Goal: Use online tool/utility: Utilize a website feature to perform a specific function

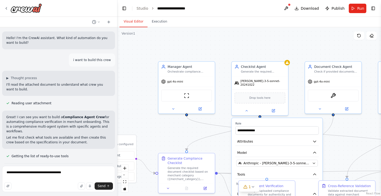
scroll to position [1071, 0]
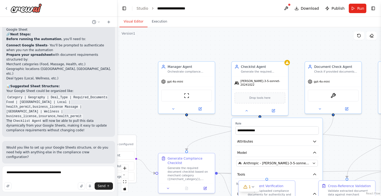
click at [39, 95] on code "Category | Geography | Deal_Type | Required_Documents Food | [GEOGRAPHIC_DATA] …" at bounding box center [56, 107] width 101 height 24
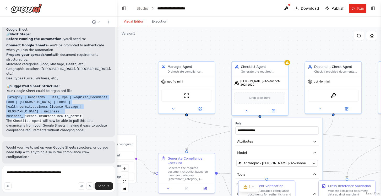
drag, startPoint x: 82, startPoint y: 75, endPoint x: 8, endPoint y: 62, distance: 75.3
click at [8, 95] on code "Category | Geography | Deal_Type | Required_Documents Food | [GEOGRAPHIC_DATA] …" at bounding box center [56, 107] width 101 height 24
copy code "Category | Geography | Deal_Type | Required_Documents Food | [GEOGRAPHIC_DATA] …"
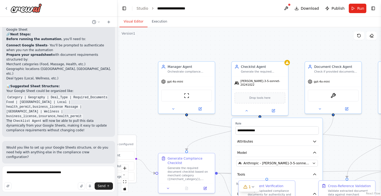
click at [25, 173] on span "Suggestion" at bounding box center [21, 175] width 18 height 4
click at [200, 108] on icon at bounding box center [200, 107] width 2 height 2
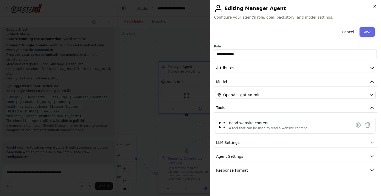
click at [375, 6] on icon "button" at bounding box center [375, 6] width 2 height 2
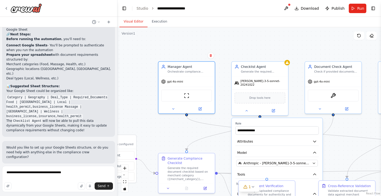
click at [223, 149] on div ".deletable-edge-delete-btn { width: 20px; height: 20px; border: 0px solid #ffff…" at bounding box center [249, 111] width 264 height 169
click at [346, 124] on div ".deletable-edge-delete-btn { width: 20px; height: 20px; border: 0px solid #ffff…" at bounding box center [249, 111] width 264 height 169
click at [203, 66] on div "Manager Agent" at bounding box center [190, 66] width 45 height 4
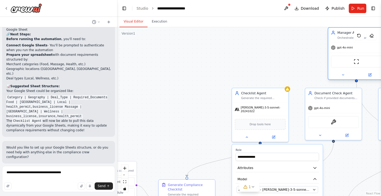
drag, startPoint x: 199, startPoint y: 77, endPoint x: 369, endPoint y: 43, distance: 173.5
click at [369, 43] on div "gpt-4o-mini" at bounding box center [356, 47] width 56 height 10
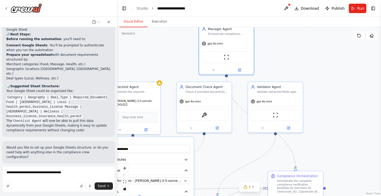
drag, startPoint x: 359, startPoint y: 144, endPoint x: 231, endPoint y: 138, distance: 128.3
click at [231, 138] on div ".deletable-edge-delete-btn { width: 20px; height: 20px; border: 0px solid #ffff…" at bounding box center [249, 111] width 264 height 169
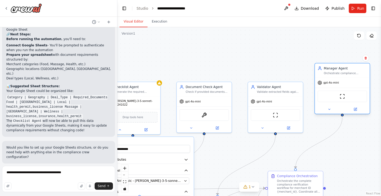
drag, startPoint x: 237, startPoint y: 41, endPoint x: 353, endPoint y: 79, distance: 122.5
click at [353, 79] on div "gpt-4o-mini" at bounding box center [342, 83] width 55 height 10
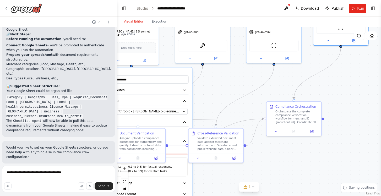
drag, startPoint x: 346, startPoint y: 141, endPoint x: 344, endPoint y: 61, distance: 80.2
click at [344, 61] on div ".deletable-edge-delete-btn { width: 20px; height: 20px; border: 0px solid #ffff…" at bounding box center [249, 111] width 264 height 169
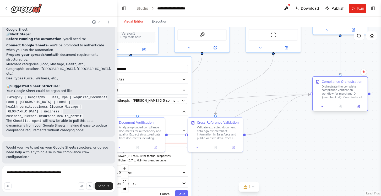
drag, startPoint x: 295, startPoint y: 101, endPoint x: 342, endPoint y: 88, distance: 48.8
click at [342, 88] on div "Orchestrate the complete compliance verification workflow for merchant ID {merc…" at bounding box center [343, 92] width 43 height 14
click at [358, 106] on icon at bounding box center [359, 106] width 2 height 2
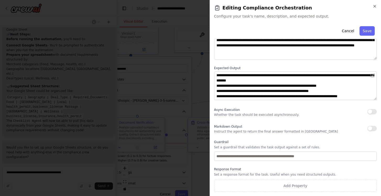
scroll to position [0, 0]
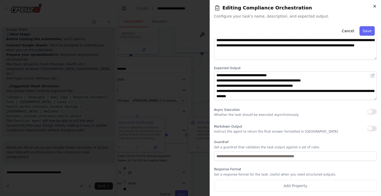
click at [374, 6] on icon "button" at bounding box center [375, 6] width 4 height 4
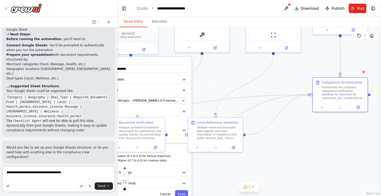
click at [54, 174] on textarea "**********" at bounding box center [58, 179] width 113 height 26
type textarea "**********"
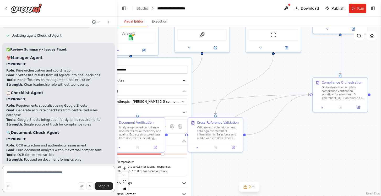
scroll to position [1611, 0]
